Goal: Task Accomplishment & Management: Complete application form

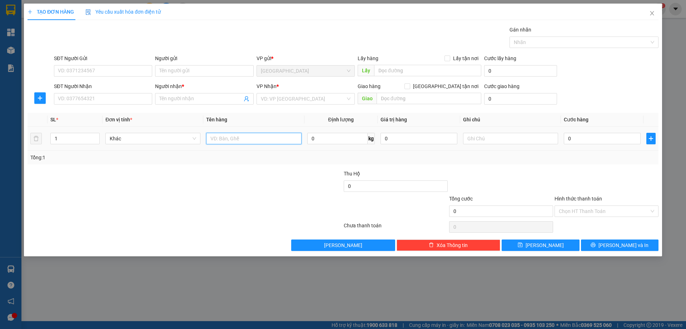
click at [236, 135] on input "text" at bounding box center [253, 138] width 95 height 11
type input "2T"
click at [97, 136] on icon "up" at bounding box center [96, 136] width 3 height 3
type input "2"
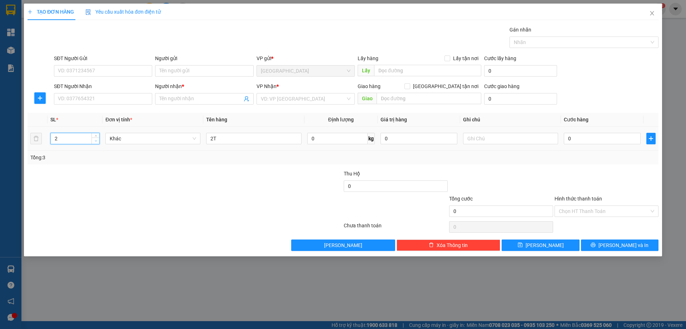
click at [96, 142] on icon "down" at bounding box center [96, 140] width 3 height 3
click at [104, 104] on input "SĐT Người Nhận" at bounding box center [103, 98] width 98 height 11
click at [104, 101] on input "SĐT Người Nhận" at bounding box center [103, 98] width 98 height 11
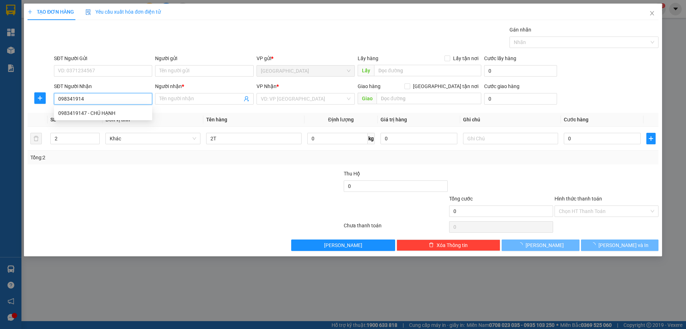
type input "0983419147"
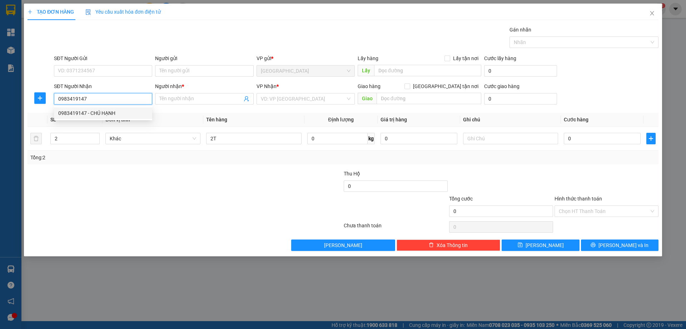
click at [96, 112] on div "0983419147 - CHÚ HẠNH" at bounding box center [103, 113] width 90 height 8
type input "CHÚ HẠNH"
type input "0983419147"
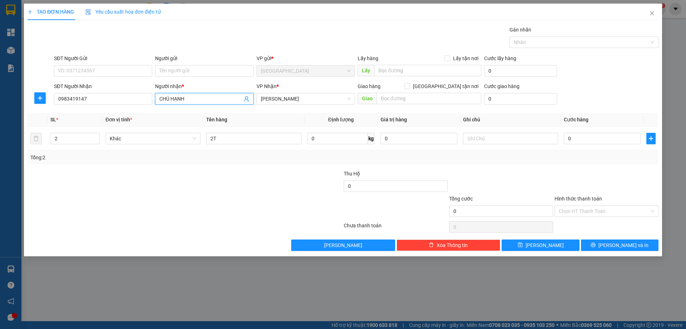
drag, startPoint x: 199, startPoint y: 100, endPoint x: 0, endPoint y: 108, distance: 199.6
click at [0, 108] on div "TẠO ĐƠN HÀNG Yêu cầu xuất hóa đơn điện tử Transit Pickup Surcharge Ids Transit …" at bounding box center [343, 164] width 686 height 329
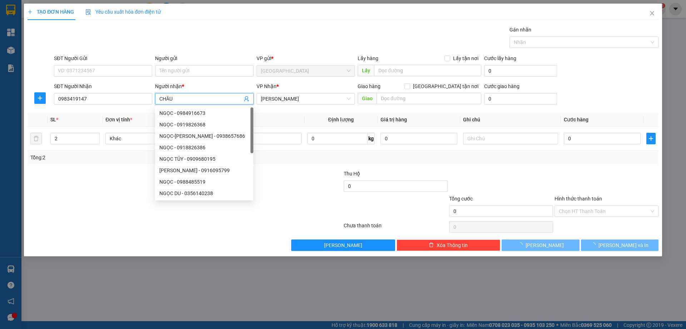
type input "CHÂU"
click at [318, 188] on div at bounding box center [290, 181] width 105 height 25
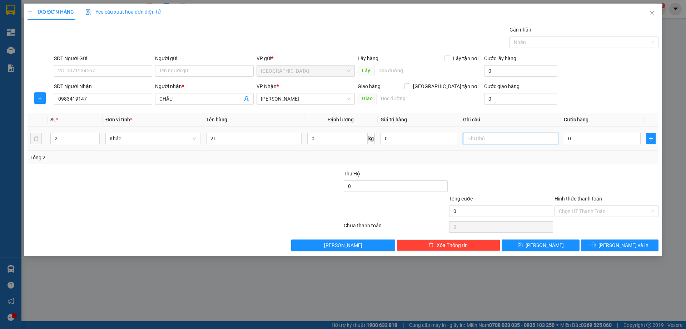
click at [491, 138] on input "text" at bounding box center [510, 138] width 95 height 11
type input "R 130K"
click at [587, 215] on input "Hình thức thanh toán" at bounding box center [604, 211] width 90 height 11
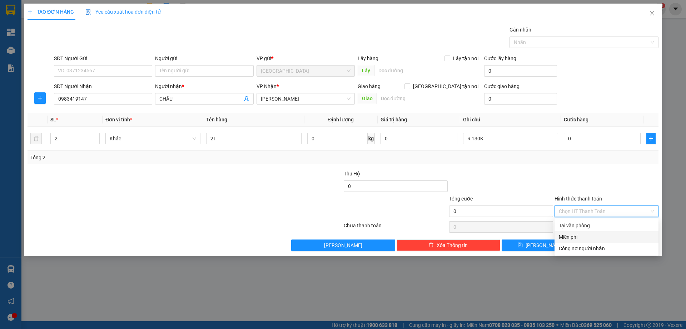
click at [569, 241] on div "Miễn phí" at bounding box center [607, 236] width 104 height 11
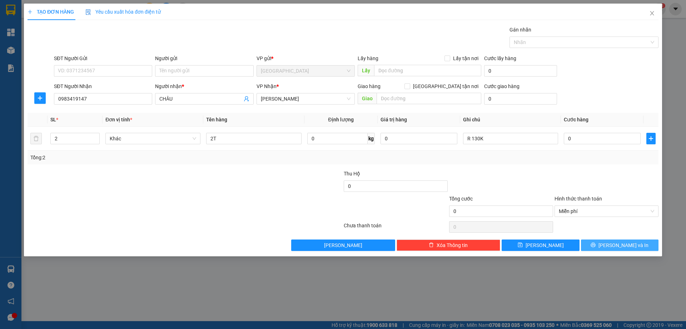
click at [619, 246] on span "[PERSON_NAME] và In" at bounding box center [624, 245] width 50 height 8
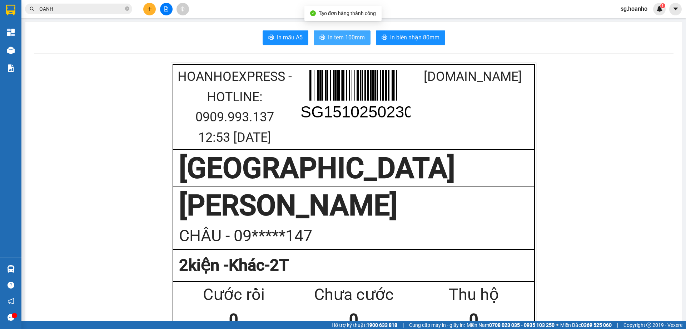
click at [353, 35] on span "In tem 100mm" at bounding box center [346, 37] width 37 height 9
